Goal: Find contact information: Find contact information

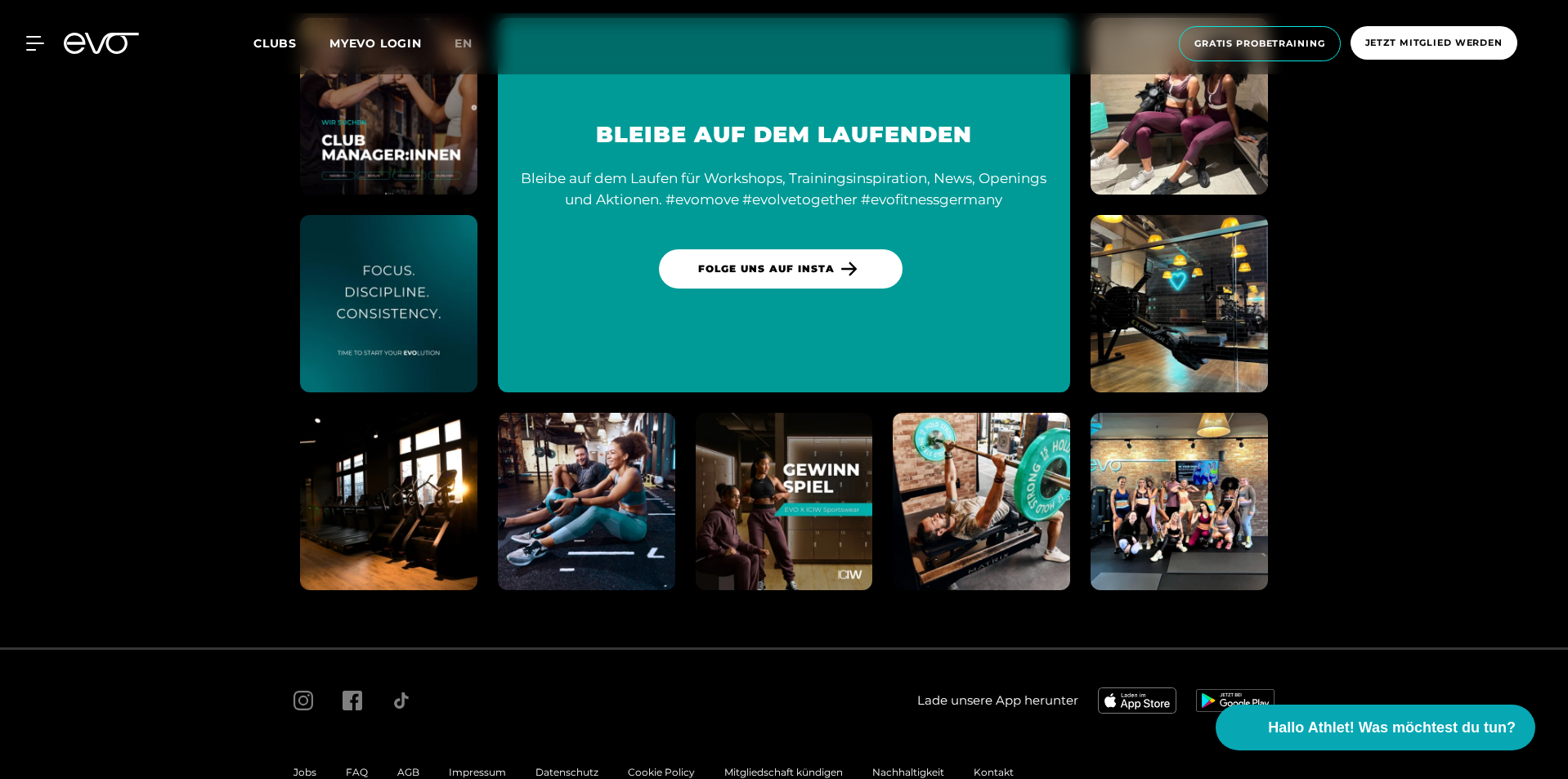
scroll to position [9042, 0]
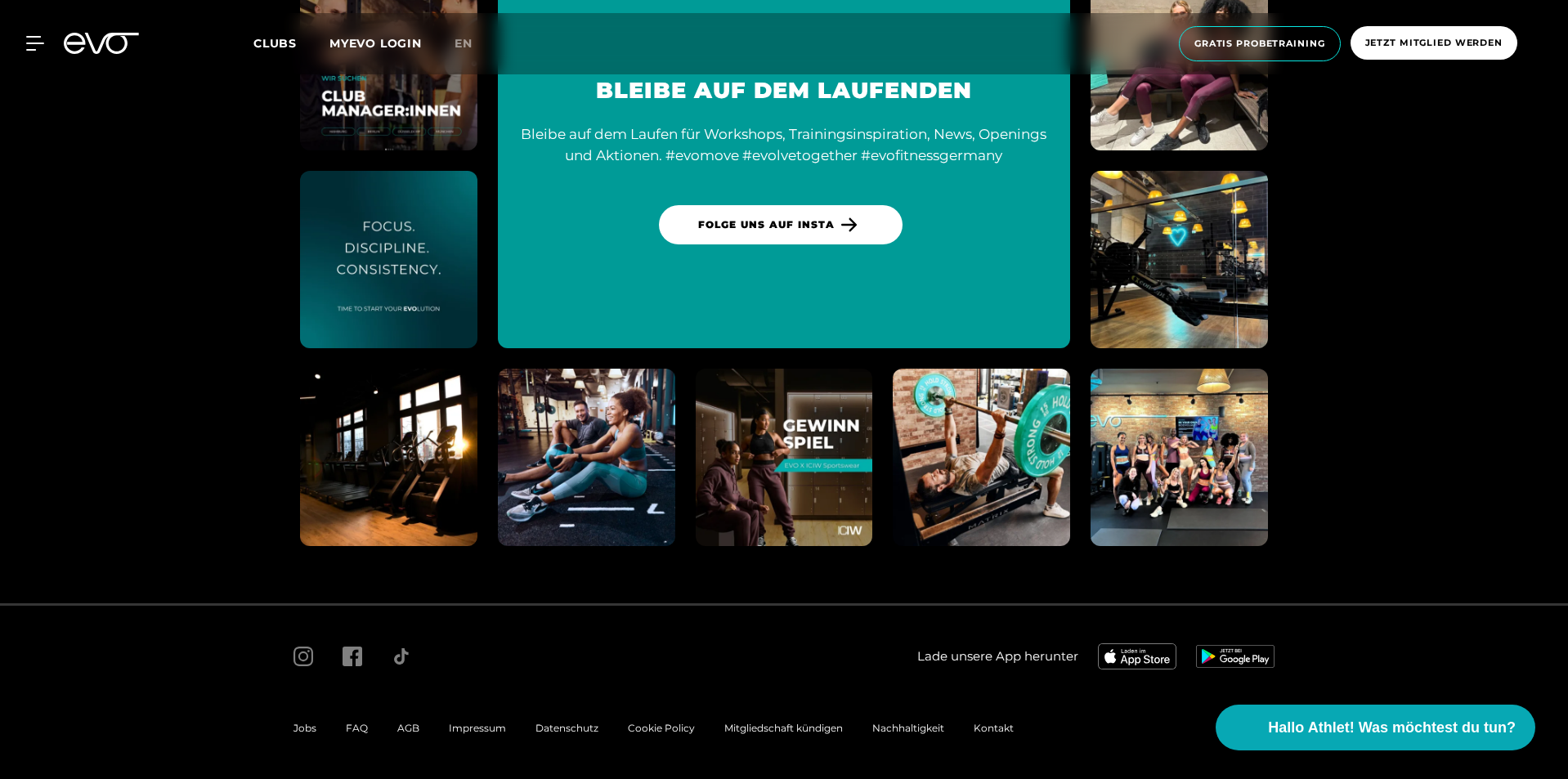
click at [456, 733] on span "Impressum" at bounding box center [477, 728] width 57 height 12
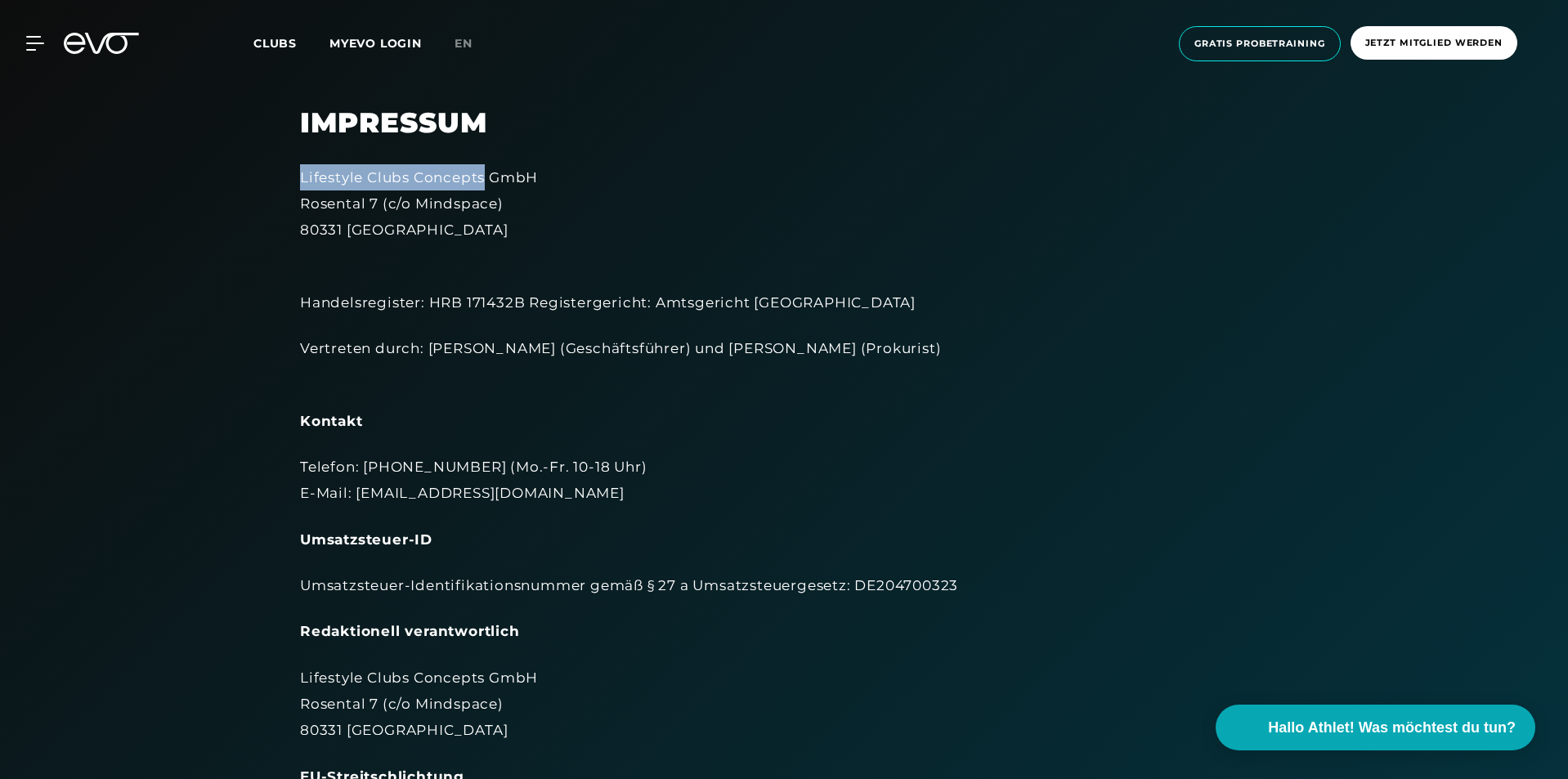
drag, startPoint x: 302, startPoint y: 177, endPoint x: 483, endPoint y: 177, distance: 181.0
click at [483, 177] on div "Lifestyle Clubs Concepts GmbH [STREET_ADDRESS]" at bounding box center [784, 203] width 968 height 79
copy div "Lifestyle Clubs Concepts"
drag, startPoint x: 587, startPoint y: 168, endPoint x: 282, endPoint y: 176, distance: 305.1
click at [282, 176] on div "Impressum Lifestyle Clubs Concepts GmbH Rosental 7 (c/o Mindspace) 80331 Münche…" at bounding box center [784, 652] width 1013 height 1092
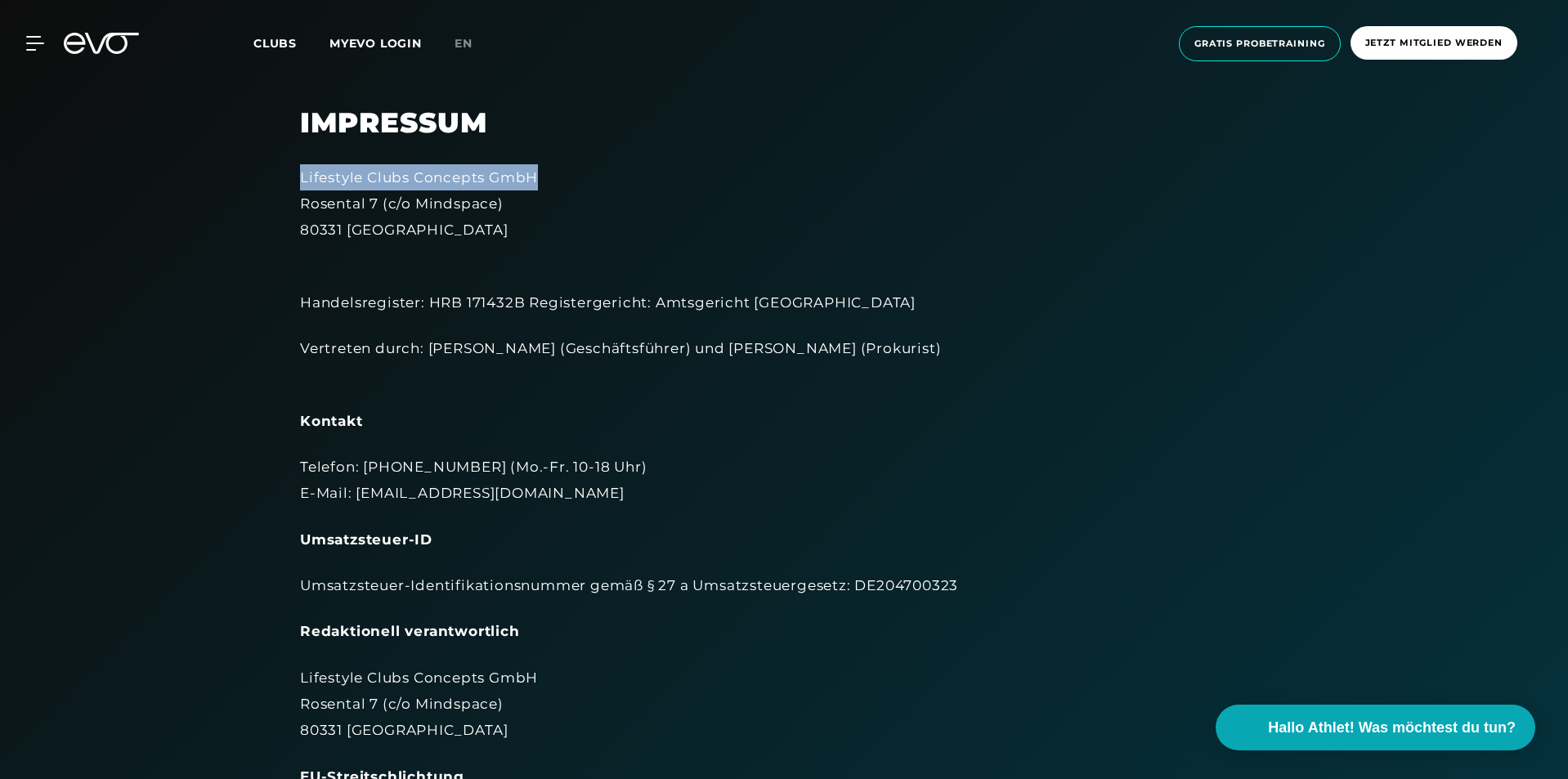
copy div "Lifestyle Clubs Concepts GmbH"
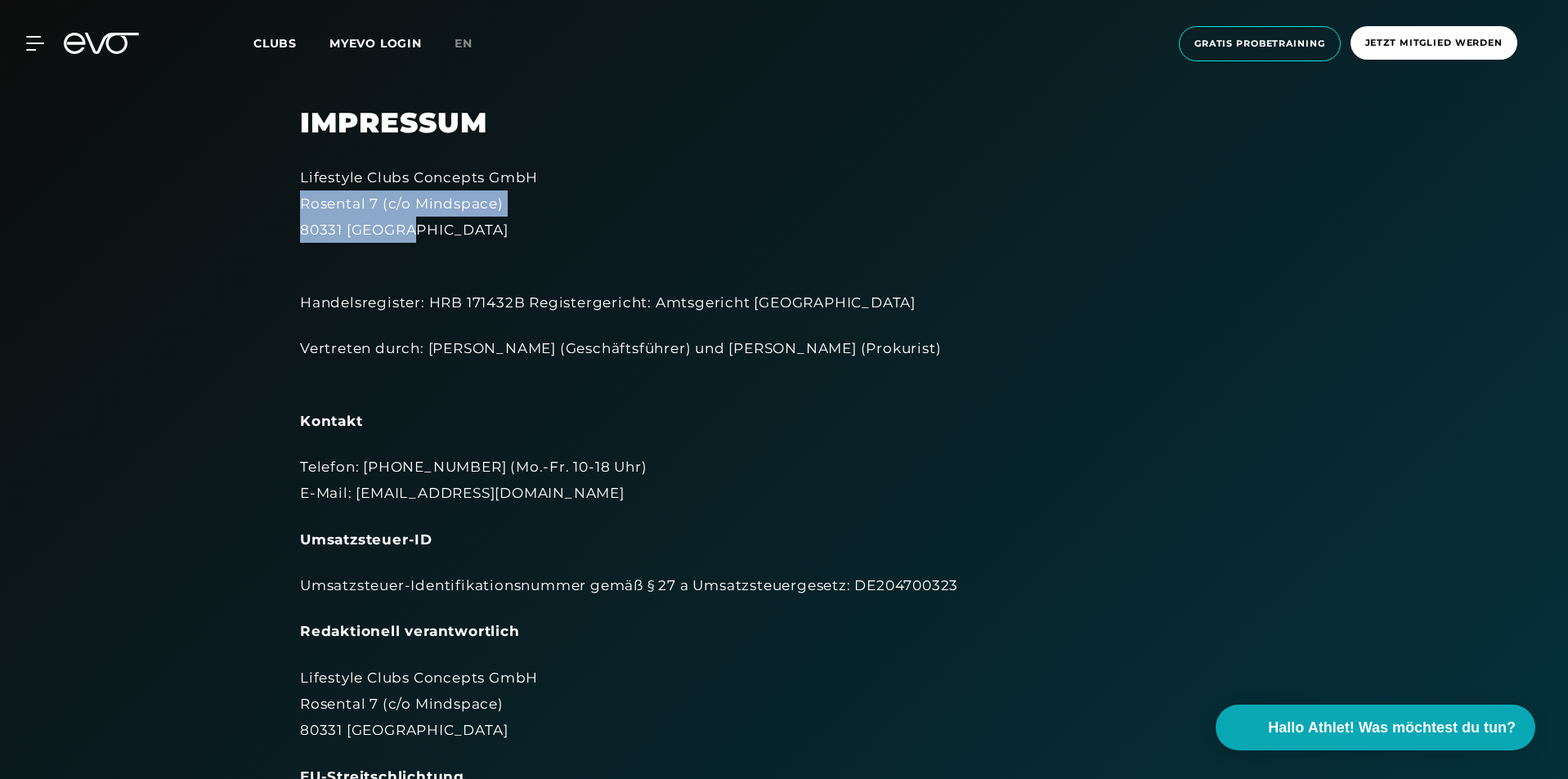
drag, startPoint x: 290, startPoint y: 207, endPoint x: 435, endPoint y: 238, distance: 148.3
click at [435, 238] on div "Impressum Lifestyle Clubs Concepts GmbH Rosental 7 (c/o Mindspace) 80331 Münche…" at bounding box center [784, 652] width 1013 height 1092
copy div "Rosental 7 (c/o Mindspace) 80331 [GEOGRAPHIC_DATA]"
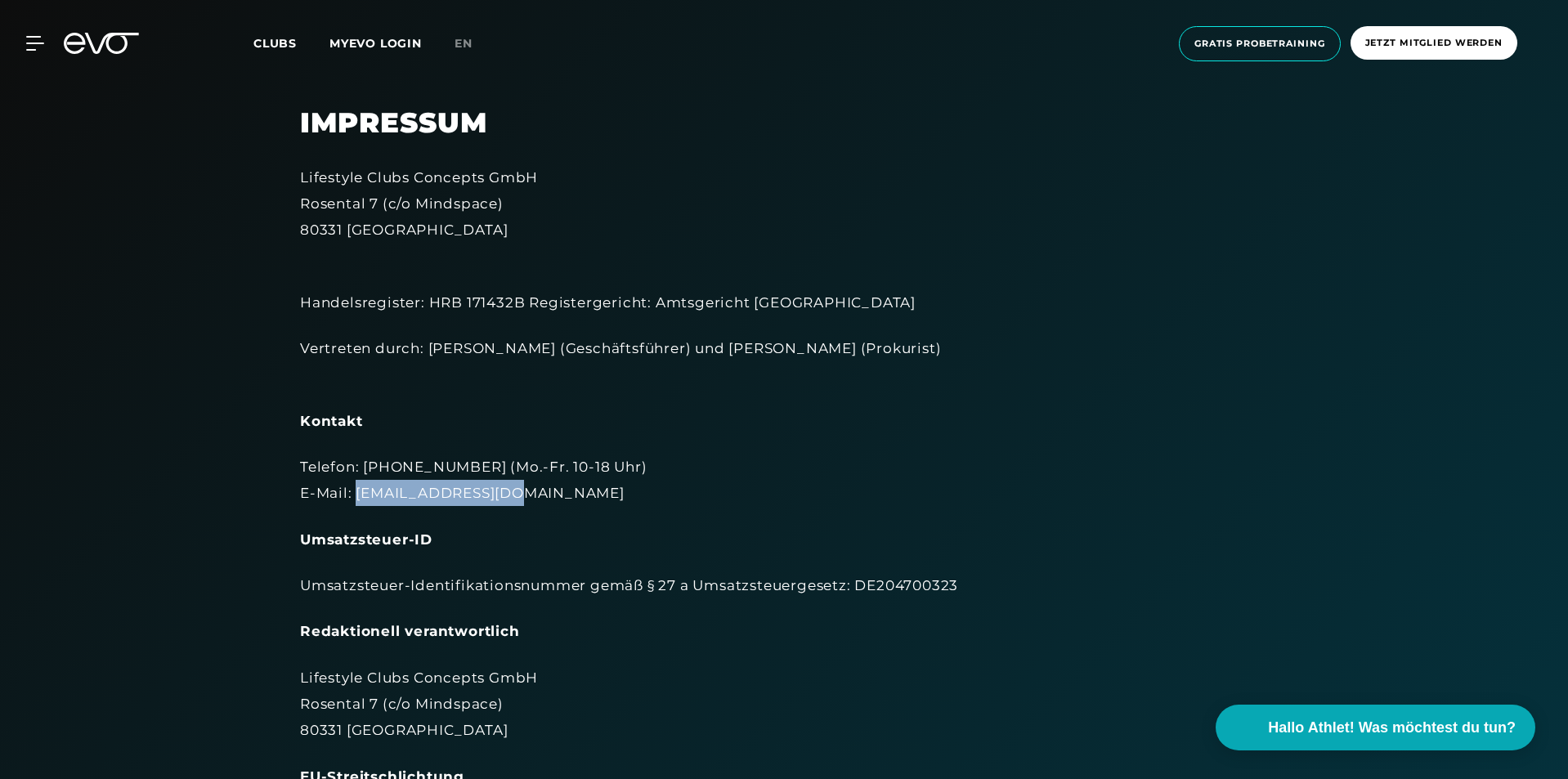
drag, startPoint x: 522, startPoint y: 491, endPoint x: 356, endPoint y: 496, distance: 166.1
click at [356, 496] on div "Telefon: [PHONE_NUMBER] (Mo.-Fr. 10-18 Uhr) E-Mail: [EMAIL_ADDRESS][DOMAIN_NAME]" at bounding box center [784, 480] width 968 height 53
copy div "[EMAIL_ADDRESS][DOMAIN_NAME]"
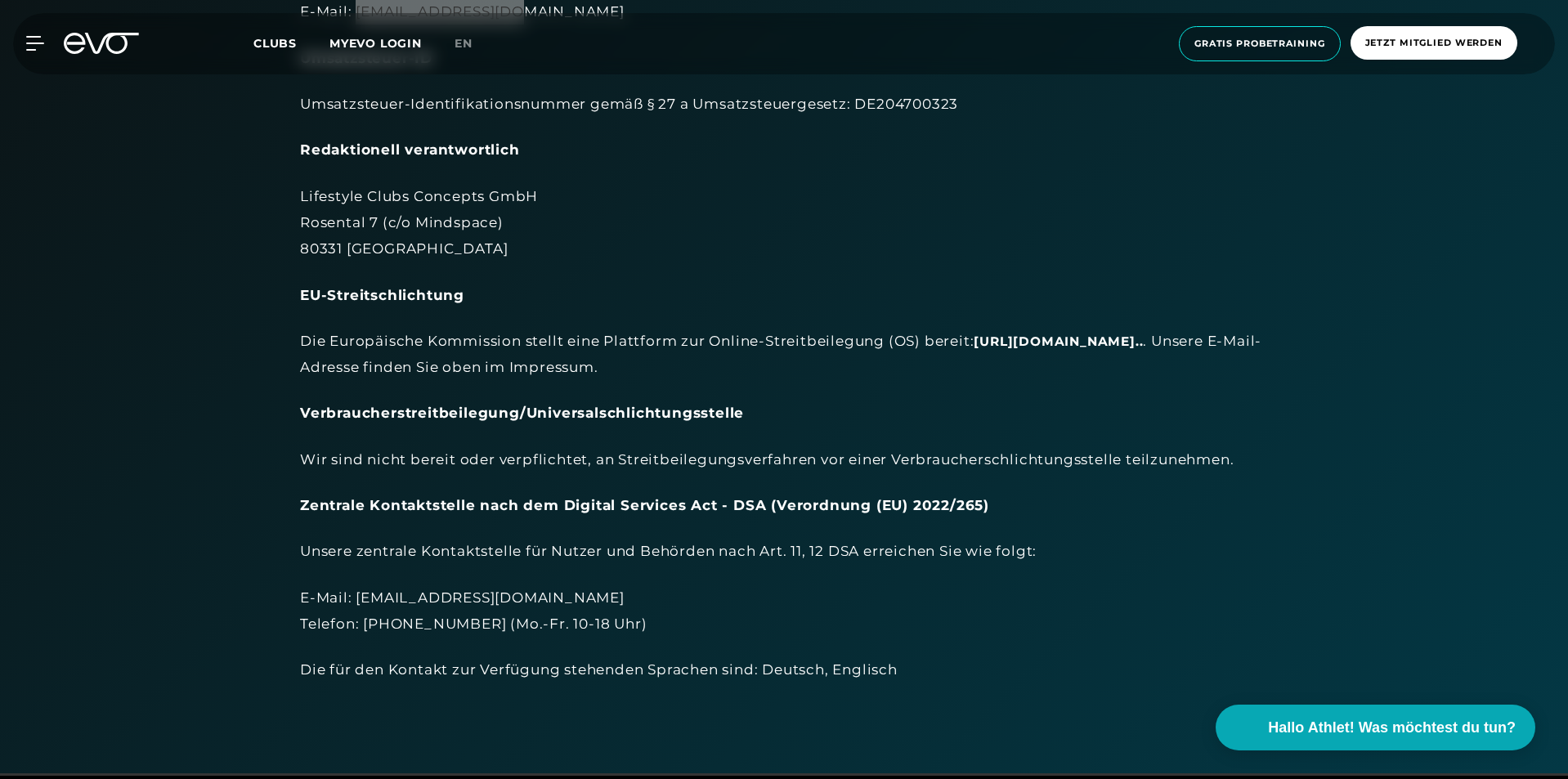
scroll to position [490, 0]
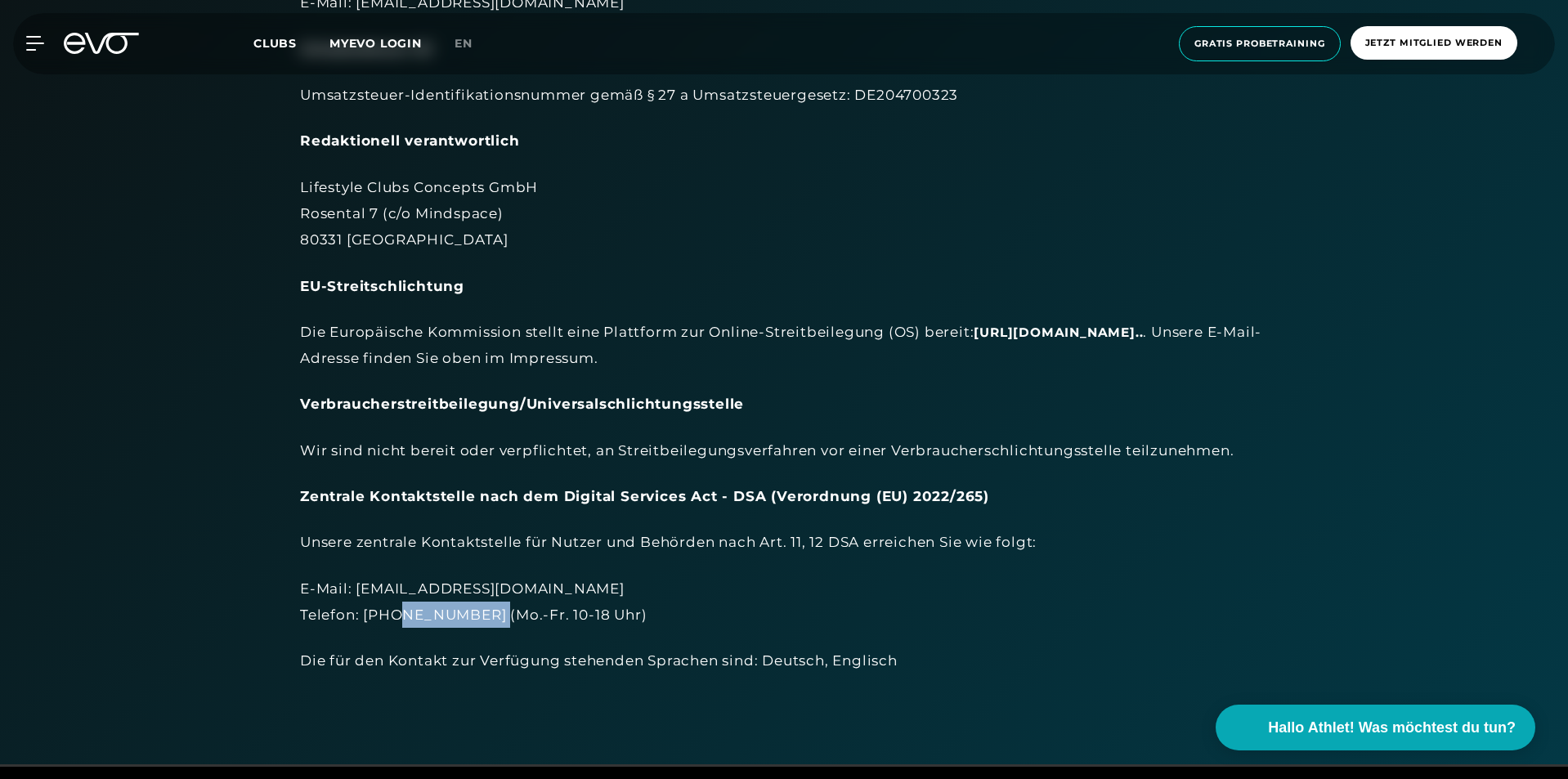
drag, startPoint x: 395, startPoint y: 614, endPoint x: 483, endPoint y: 616, distance: 88.0
click at [483, 616] on div "E-Mail: [EMAIL_ADDRESS][DOMAIN_NAME] Telefon: [PHONE_NUMBER] (Mo.-Fr. 10-18 Uhr)" at bounding box center [784, 602] width 968 height 53
copy div "172 7335069"
drag, startPoint x: 743, startPoint y: 513, endPoint x: 602, endPoint y: 583, distance: 157.4
click at [743, 513] on div "Lifestyle Clubs Concepts GmbH Rosental 7 (c/o Mindspace) 80331 München Handelsr…" at bounding box center [784, 174] width 968 height 1001
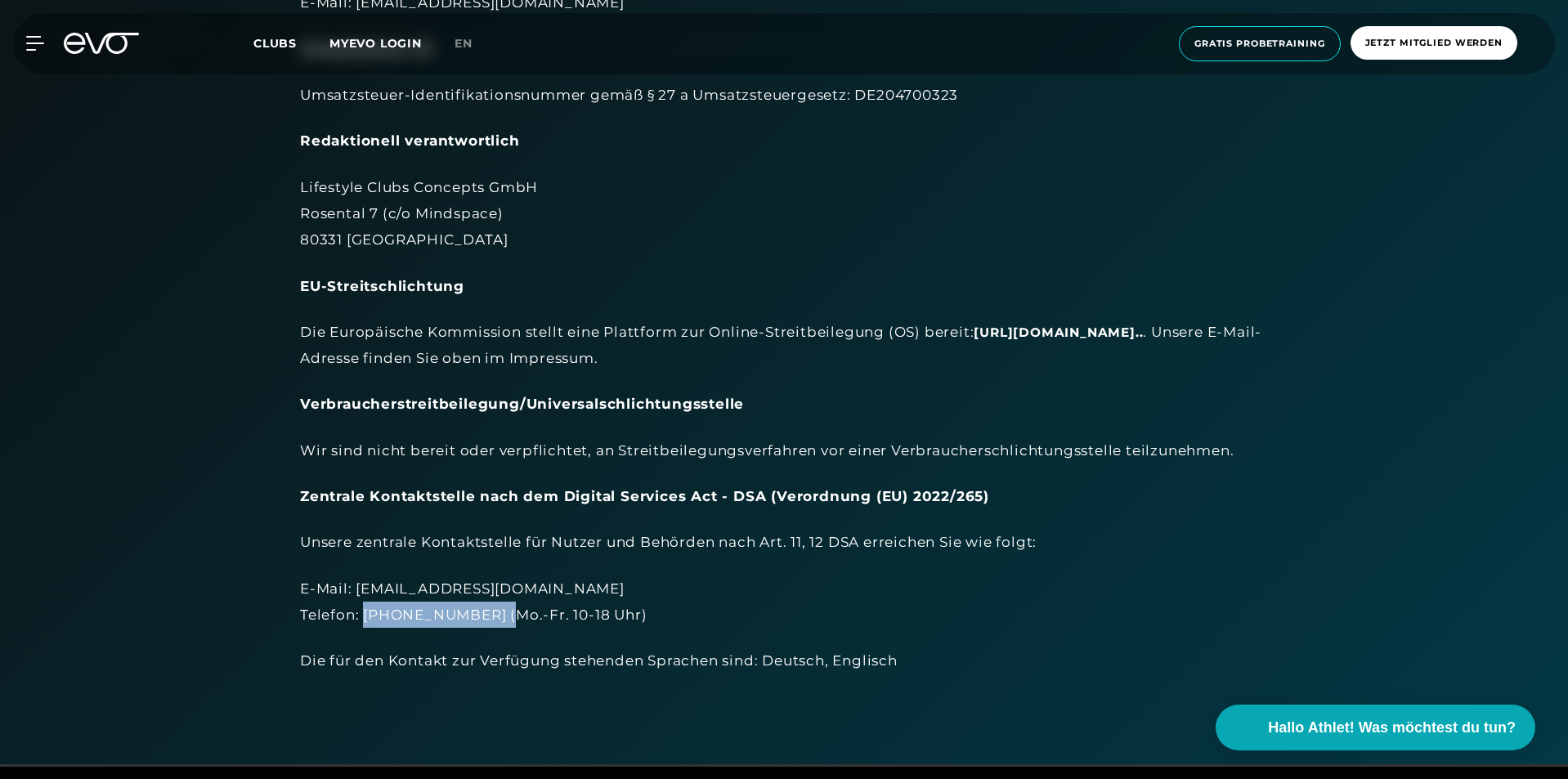
copy div "[PHONE_NUMBER]"
drag, startPoint x: 363, startPoint y: 614, endPoint x: 488, endPoint y: 614, distance: 125.0
click at [488, 614] on div "E-Mail: [EMAIL_ADDRESS][DOMAIN_NAME] Telefon: [PHONE_NUMBER] (Mo.-Fr. 10-18 Uhr)" at bounding box center [784, 602] width 968 height 53
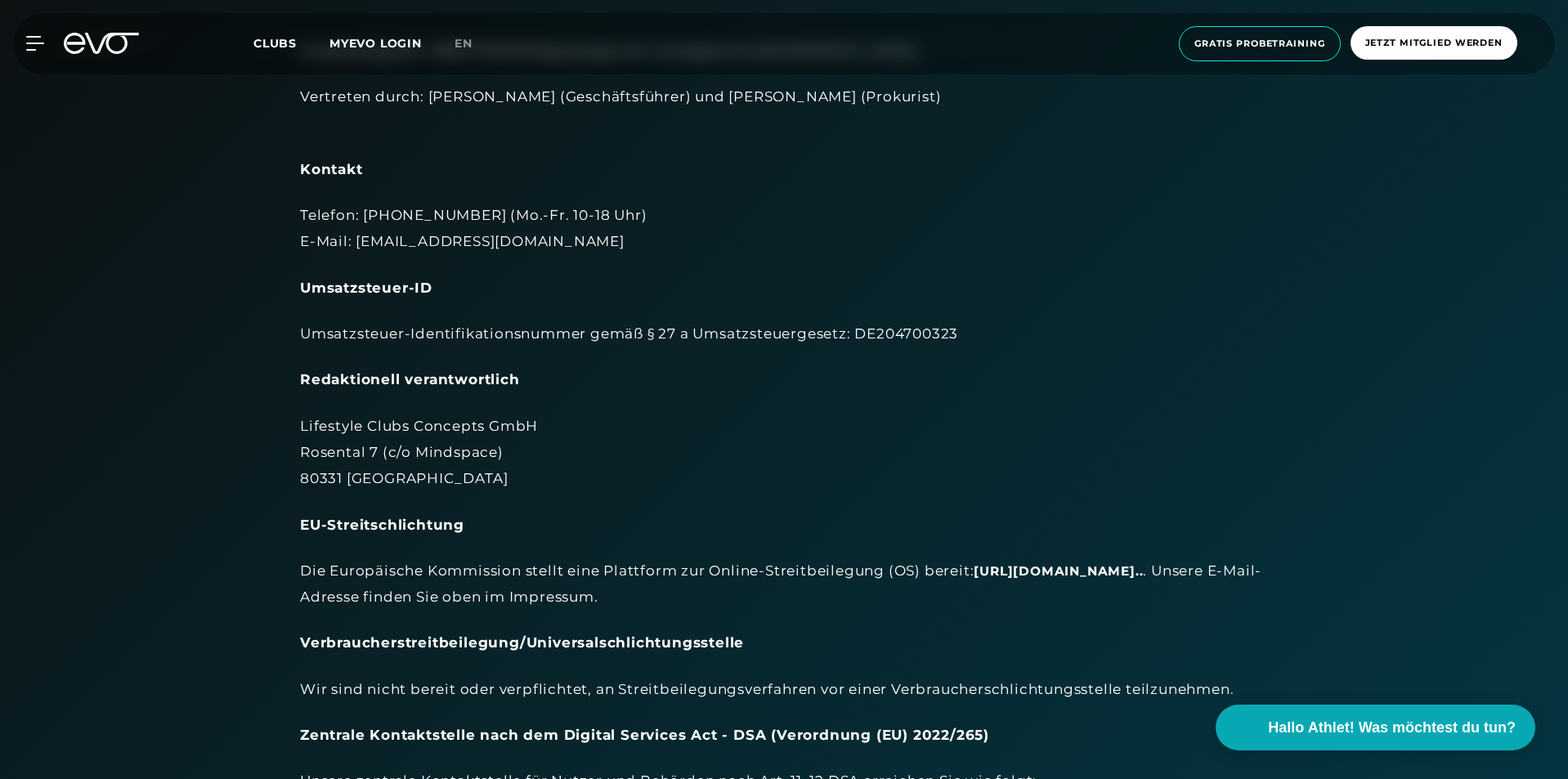
scroll to position [245, 0]
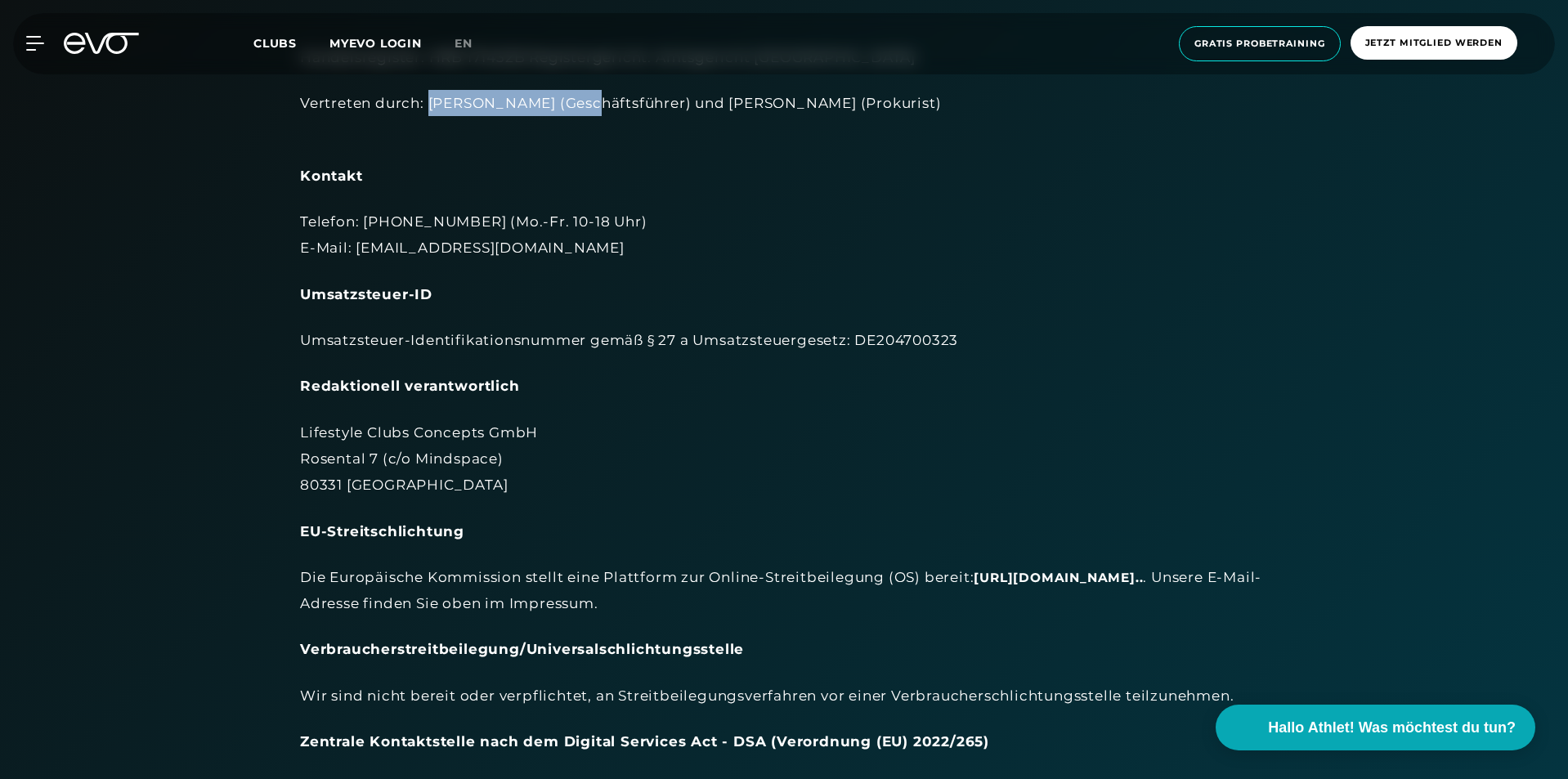
drag, startPoint x: 430, startPoint y: 103, endPoint x: 576, endPoint y: 103, distance: 146.0
click at [576, 103] on div "Vertreten durch: [PERSON_NAME] (Geschäftsführer) und [PERSON_NAME] (Prokurist)" at bounding box center [784, 116] width 968 height 53
copy div "[PERSON_NAME]"
